Goal: Information Seeking & Learning: Learn about a topic

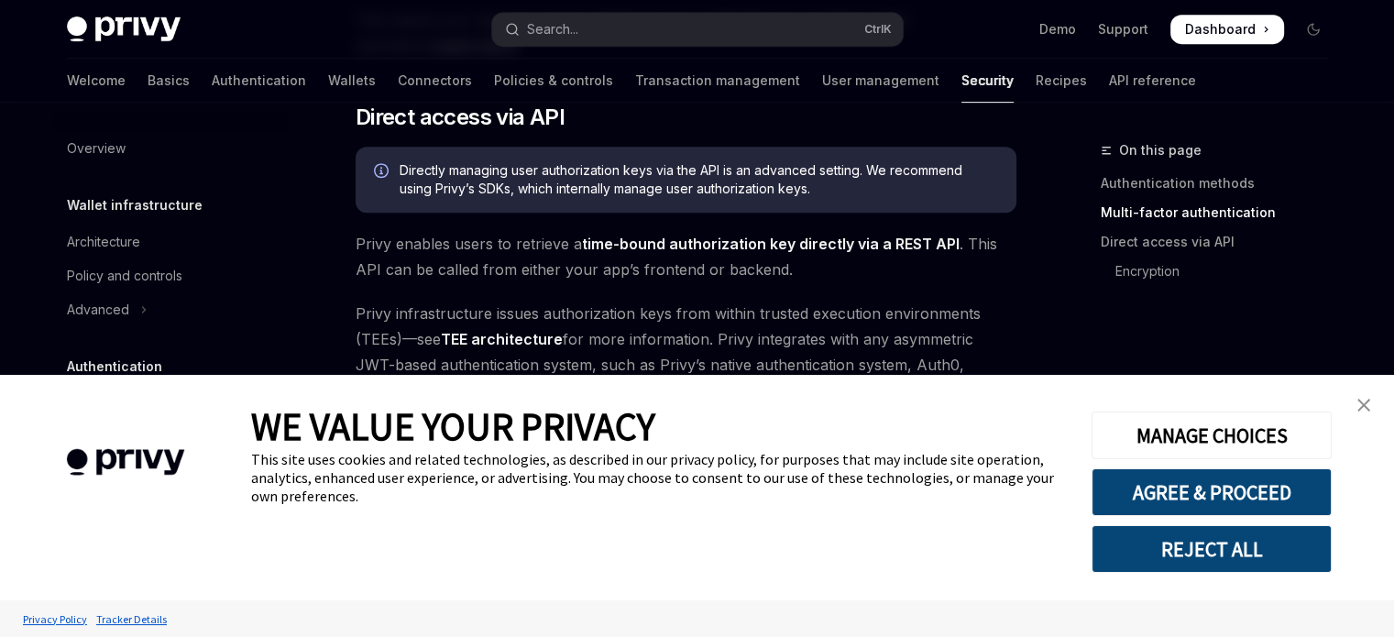
scroll to position [917, 0]
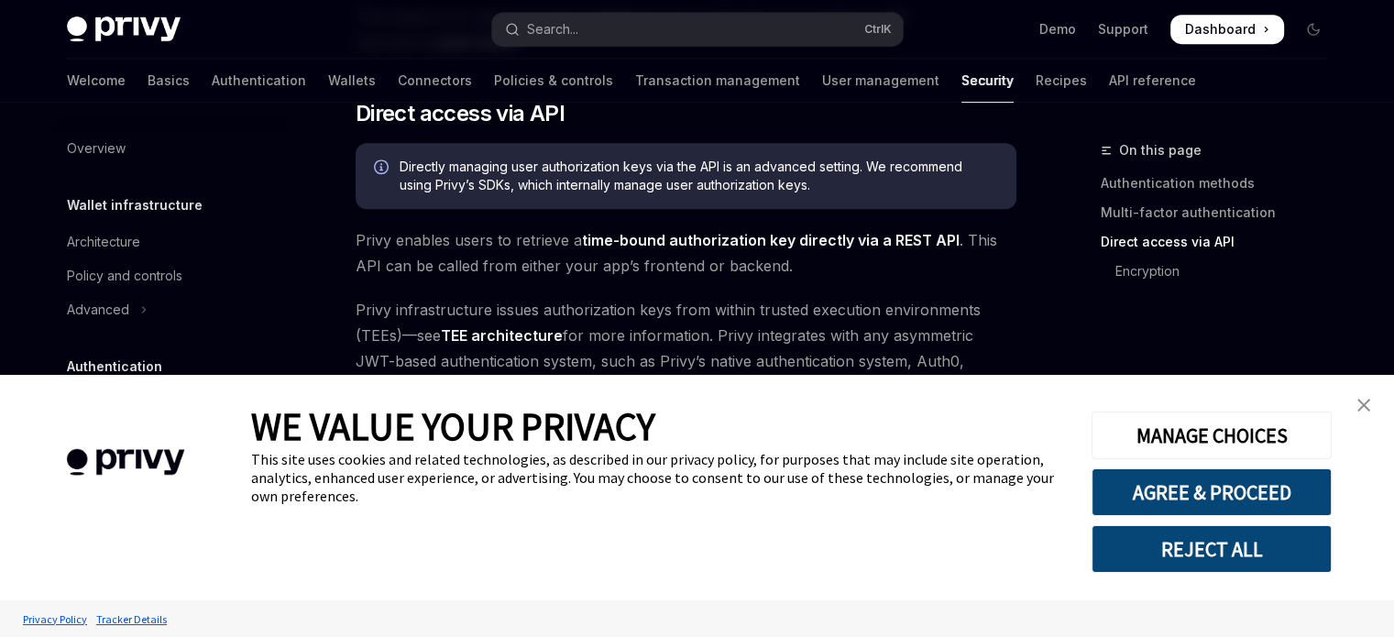
click at [1359, 410] on img "close banner" at bounding box center [1364, 405] width 13 height 13
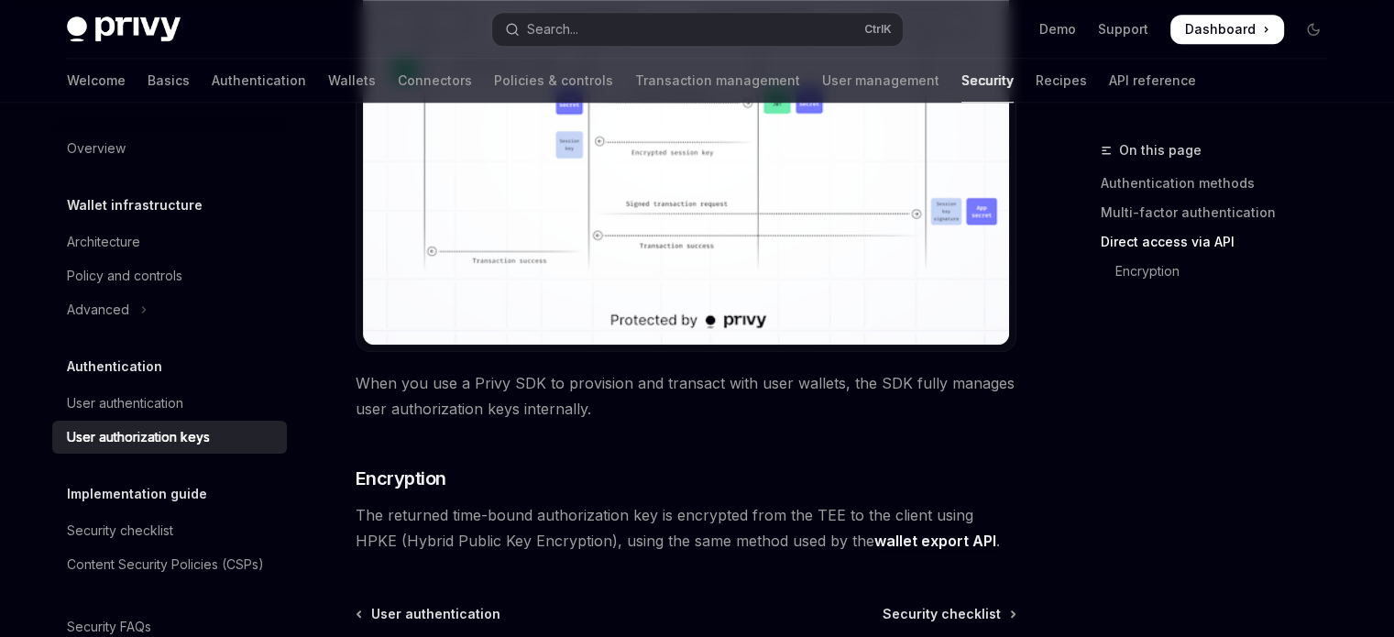
scroll to position [1798, 0]
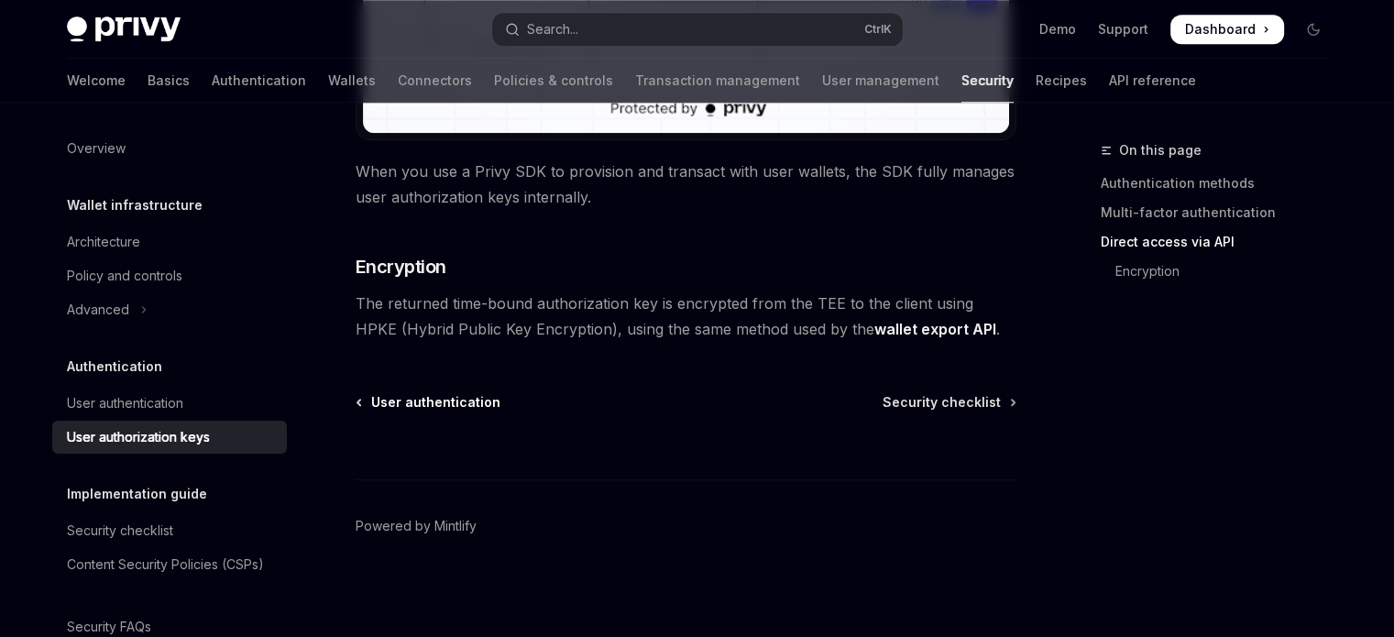
click at [450, 406] on span "User authentication" at bounding box center [435, 402] width 129 height 18
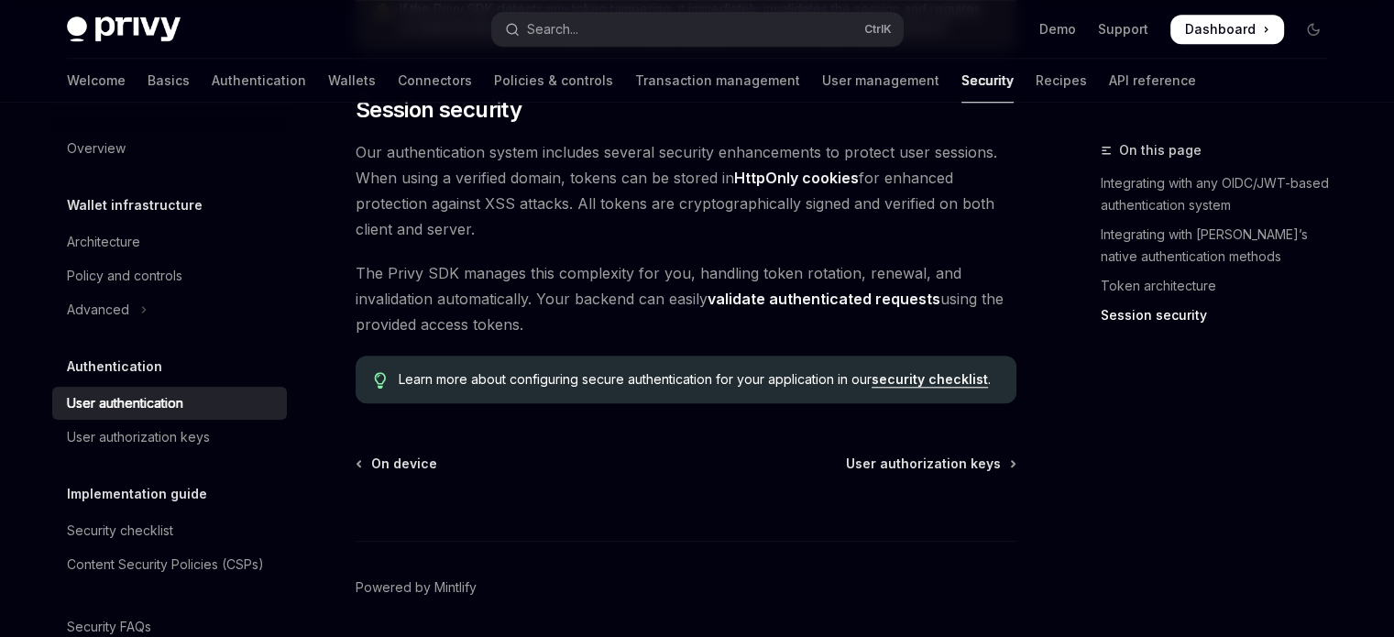
scroll to position [1657, 0]
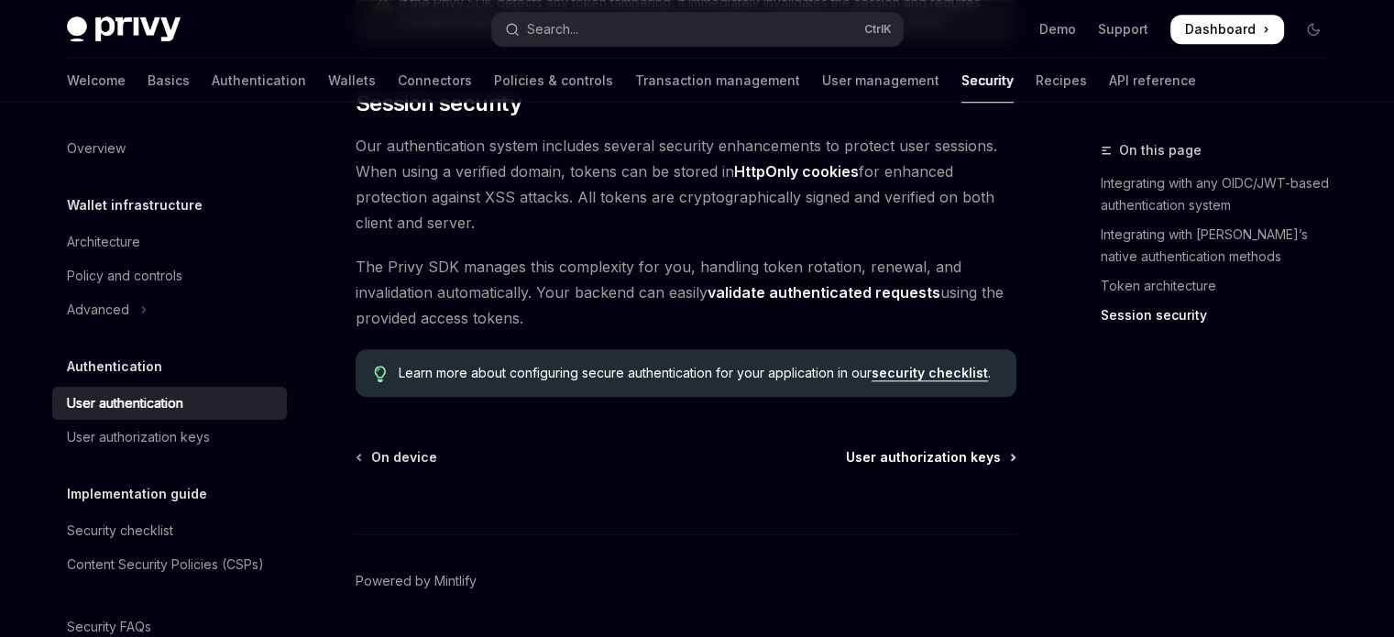
click at [903, 448] on span "User authorization keys" at bounding box center [923, 457] width 155 height 18
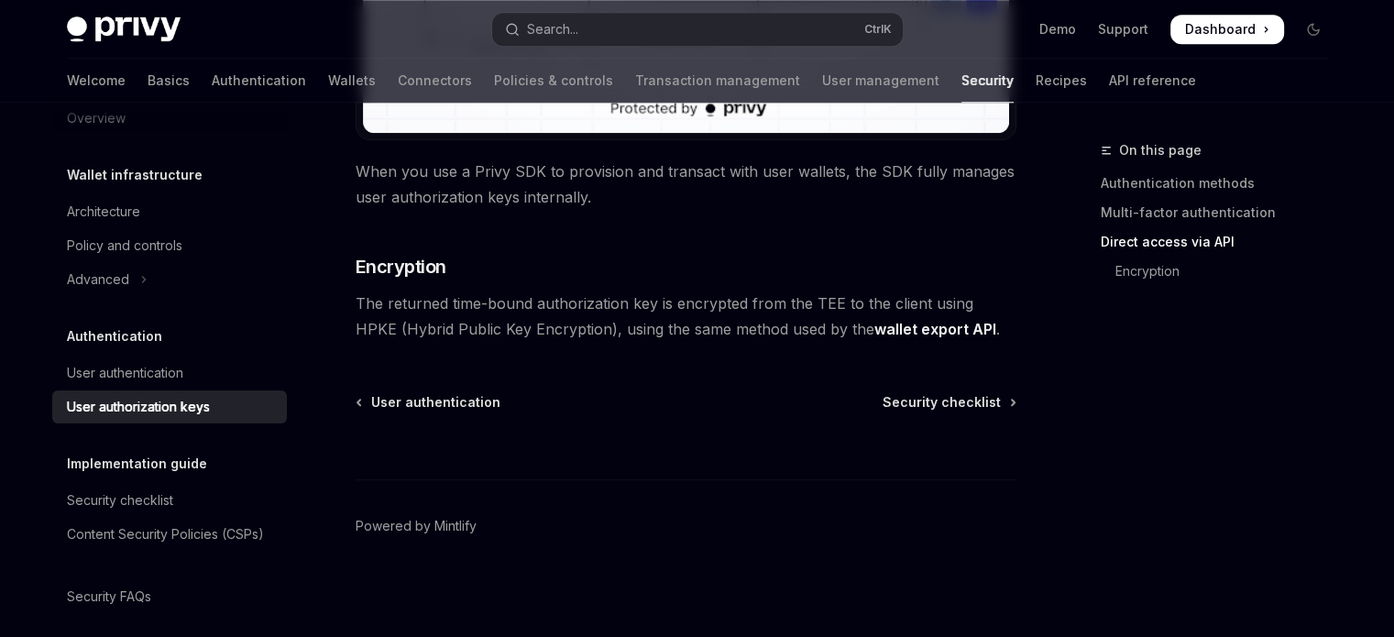
scroll to position [65, 0]
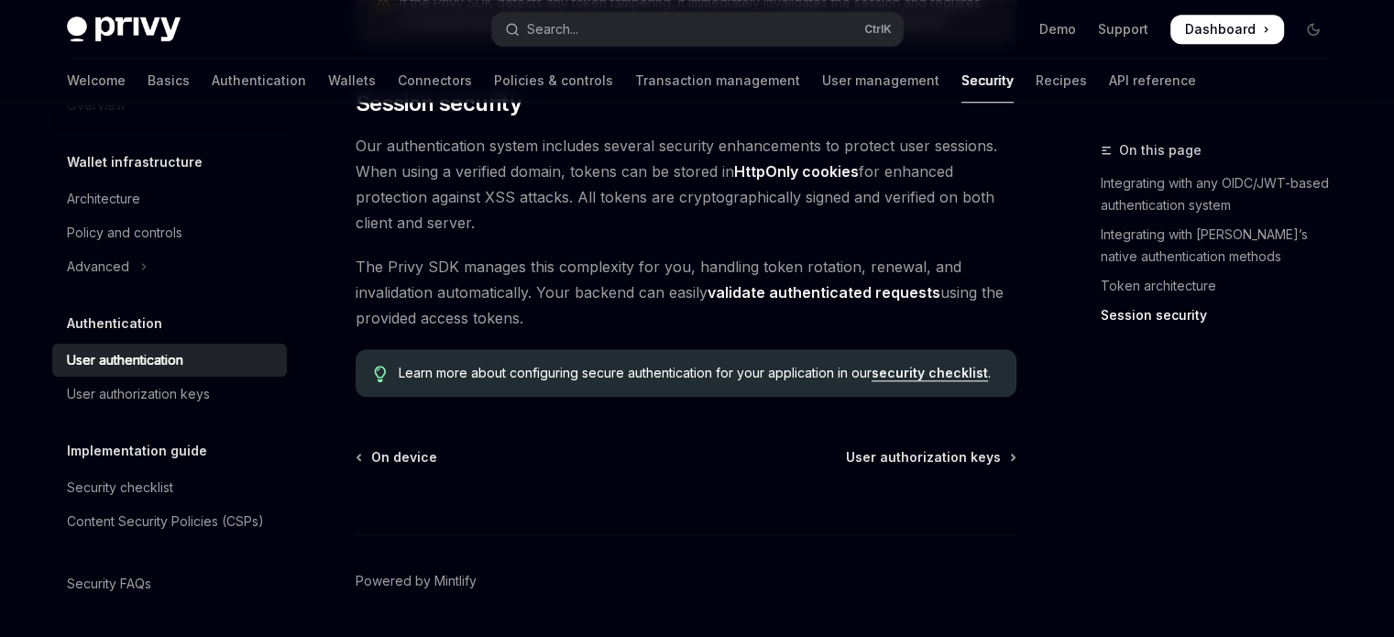
type textarea "*"
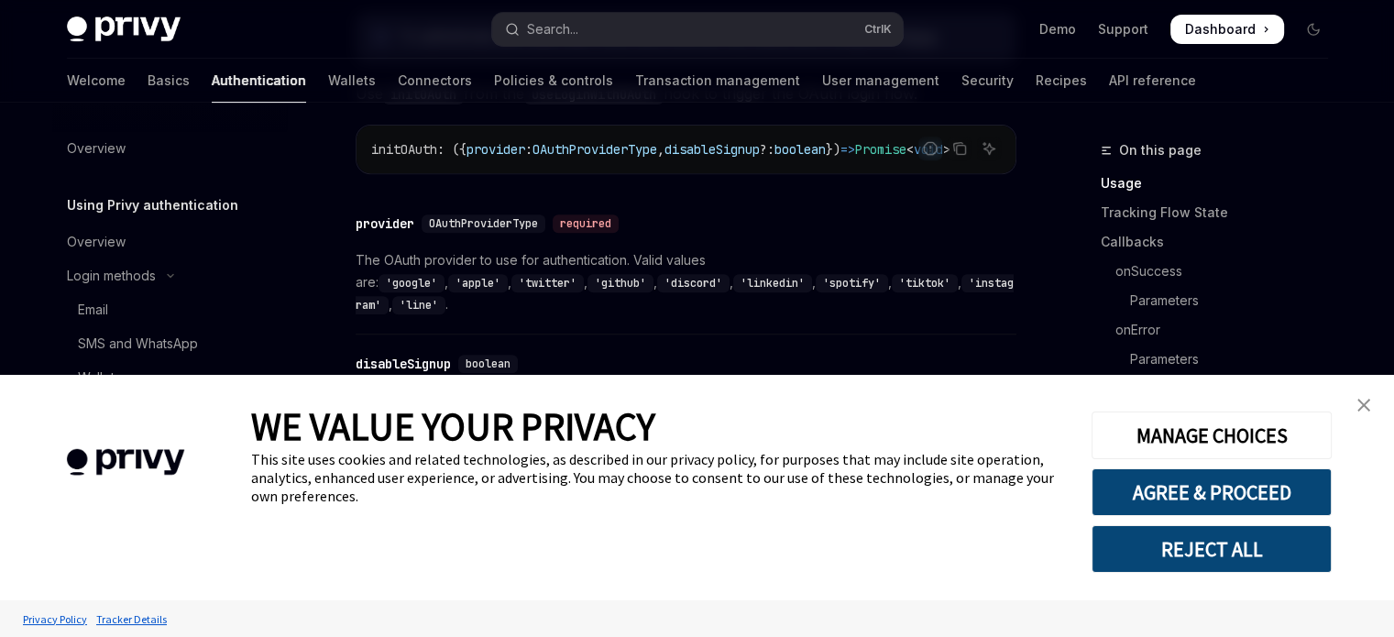
scroll to position [733, 0]
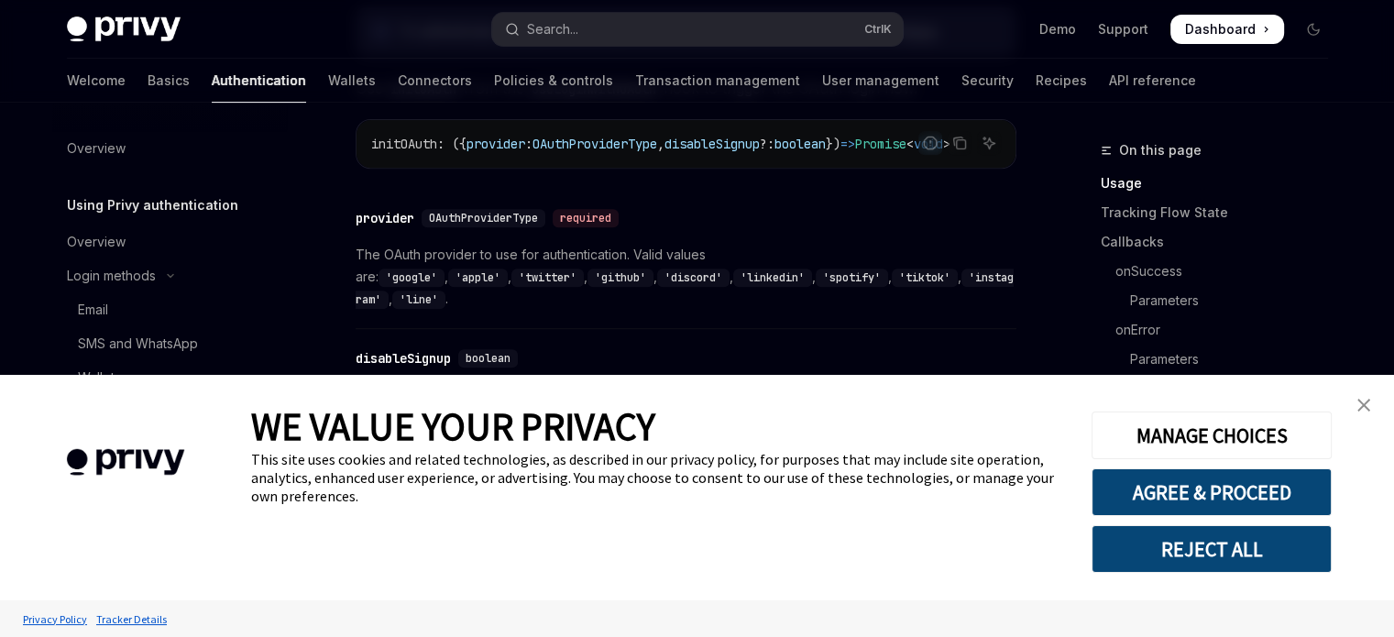
click at [1369, 406] on img "close banner" at bounding box center [1364, 405] width 13 height 13
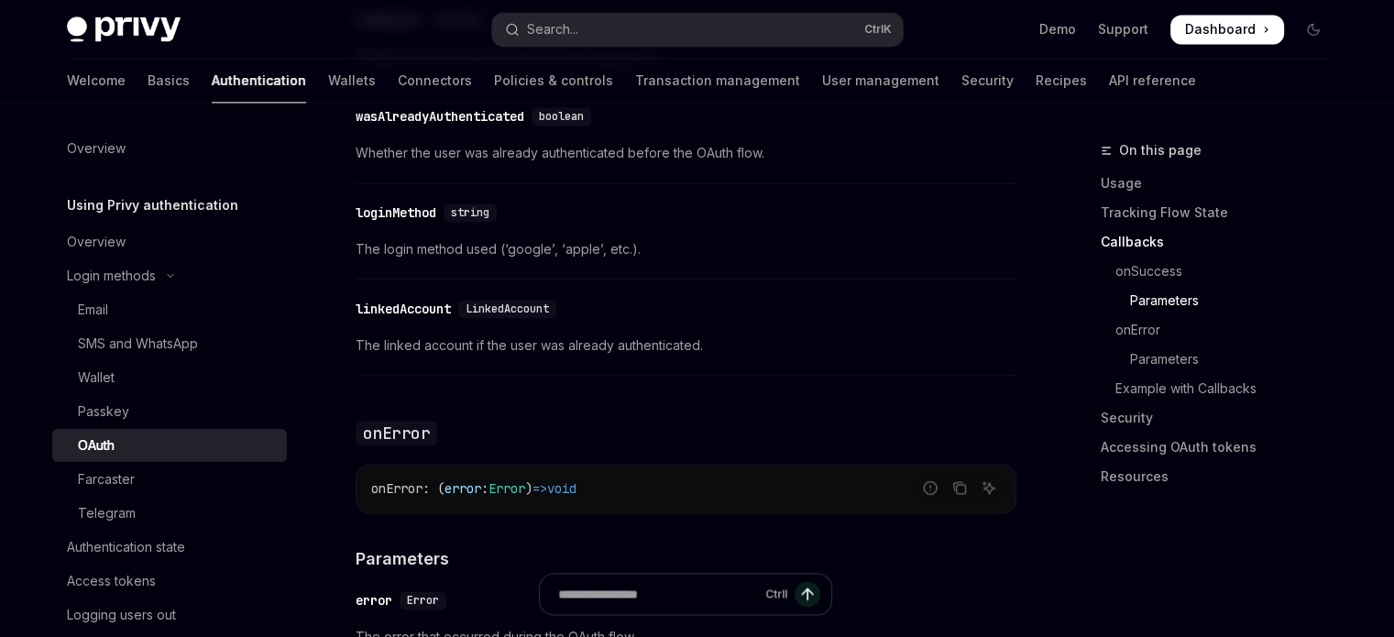
scroll to position [3025, 0]
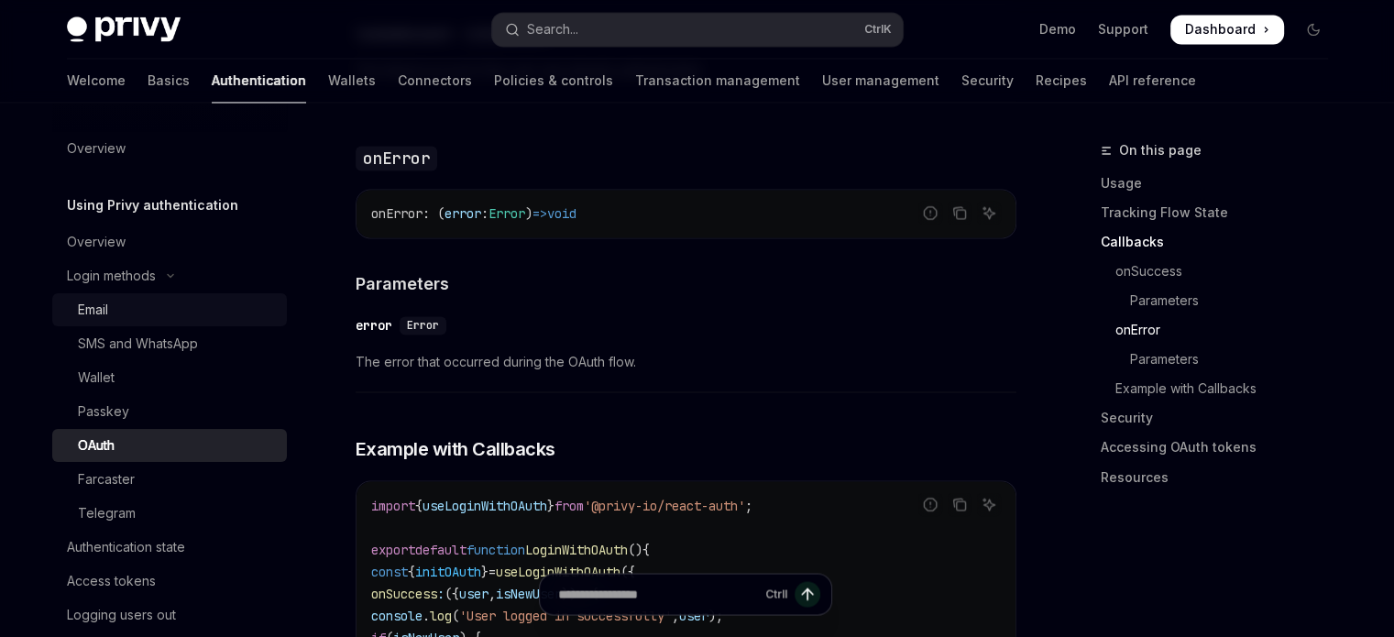
click at [125, 318] on div "Email" at bounding box center [177, 310] width 198 height 22
type textarea "*"
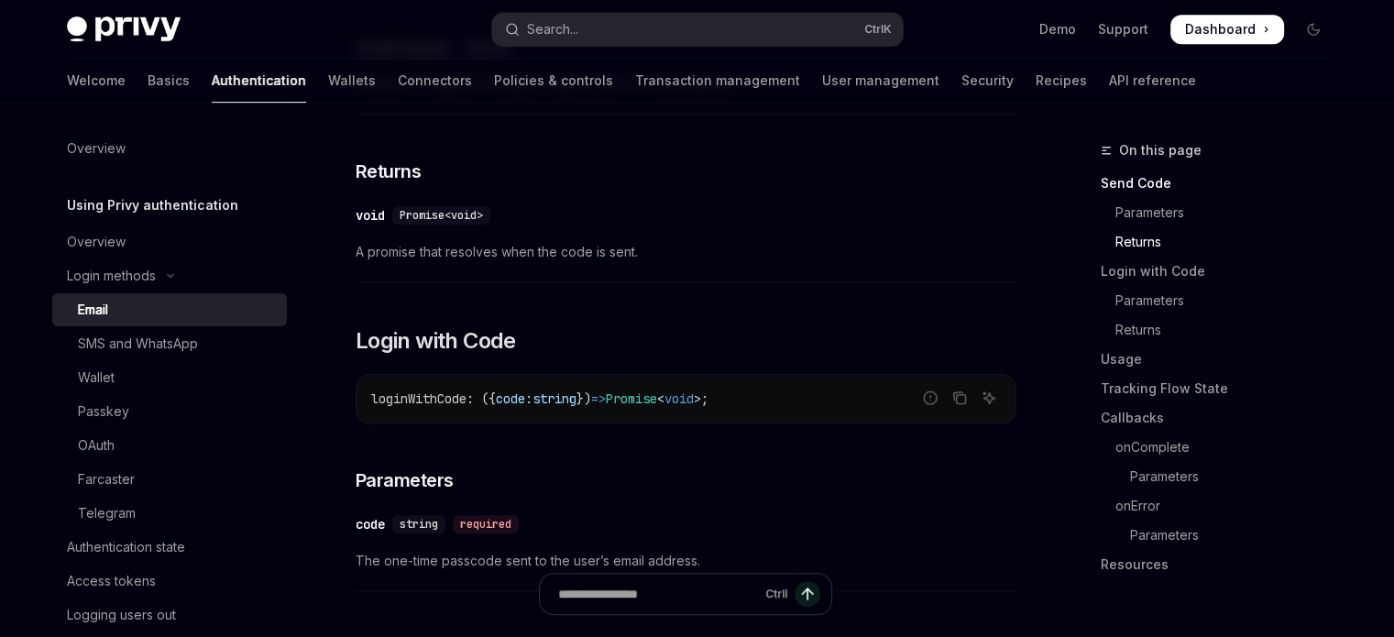
scroll to position [1008, 0]
